Goal: Check status: Check status

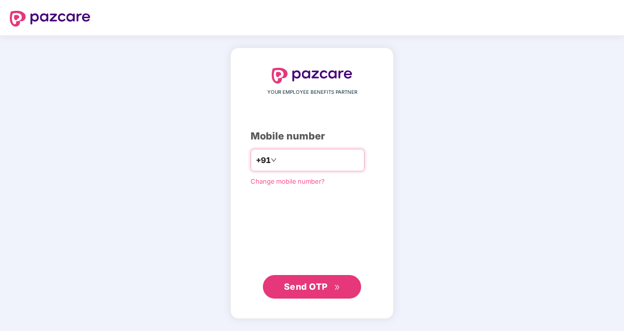
click at [295, 161] on input "number" at bounding box center [319, 160] width 81 height 16
type input "**********"
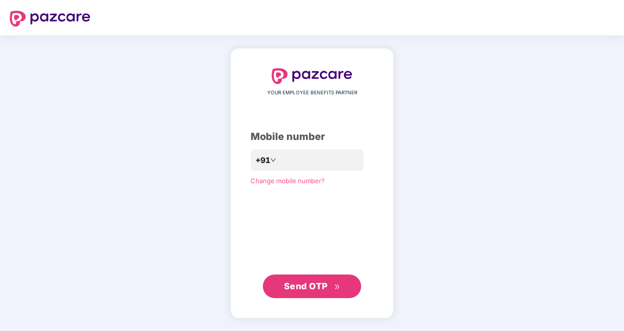
click at [312, 288] on span "Send OTP" at bounding box center [306, 286] width 44 height 10
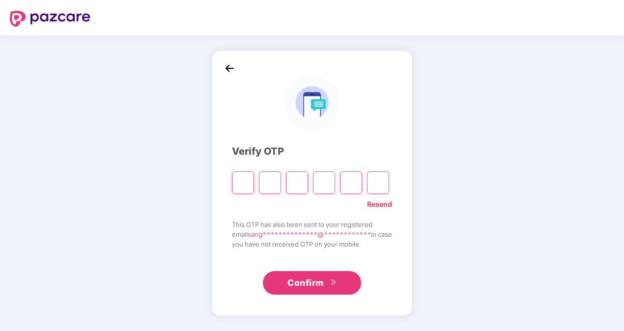
type input "*"
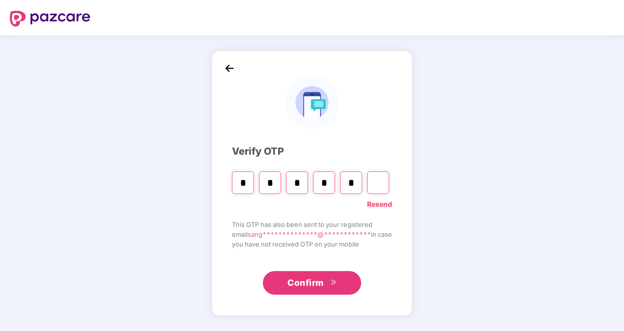
type input "*"
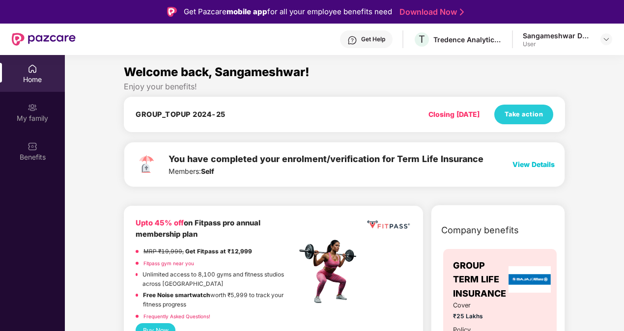
click at [534, 161] on span "View Details" at bounding box center [534, 164] width 42 height 8
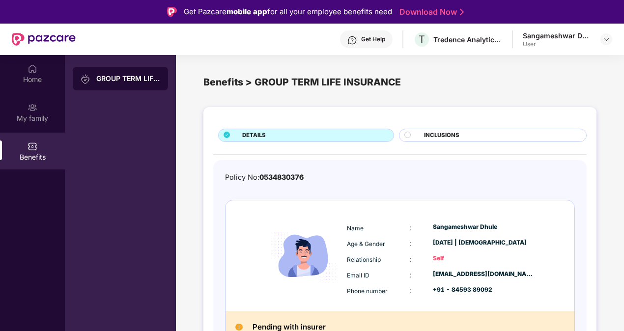
click at [33, 147] on img at bounding box center [33, 147] width 10 height 10
click at [221, 82] on div "Benefits > GROUP TERM LIFE INSURANCE" at bounding box center [400, 82] width 393 height 15
click at [29, 69] on img at bounding box center [33, 69] width 10 height 10
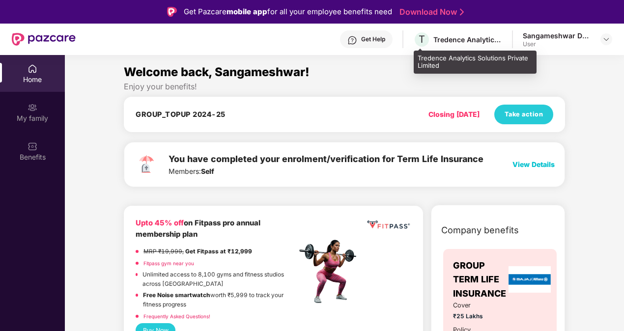
click at [453, 38] on div "Tredence Analytics Solutions Private Limited" at bounding box center [468, 39] width 69 height 9
